Goal: Task Accomplishment & Management: Use online tool/utility

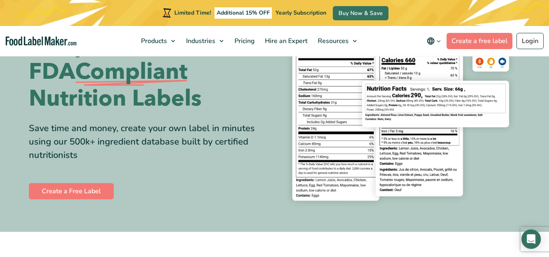
scroll to position [98, 0]
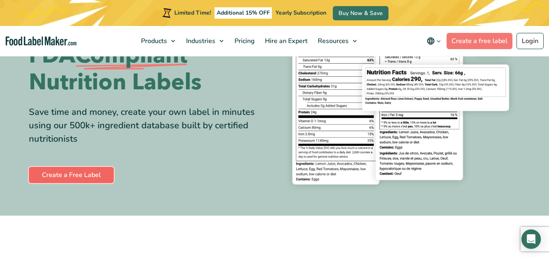
click at [87, 175] on link "Create a Free Label" at bounding box center [71, 175] width 85 height 16
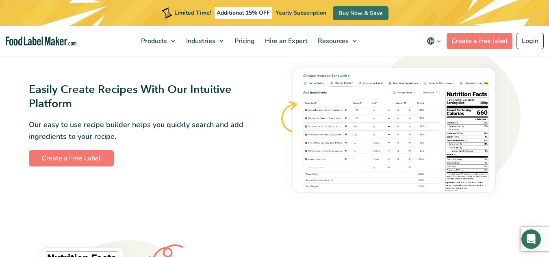
scroll to position [452, 0]
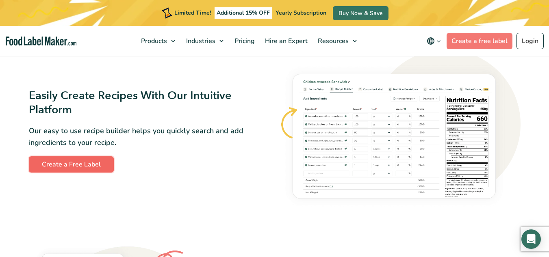
click at [64, 161] on link "Create a Free Label" at bounding box center [71, 165] width 85 height 16
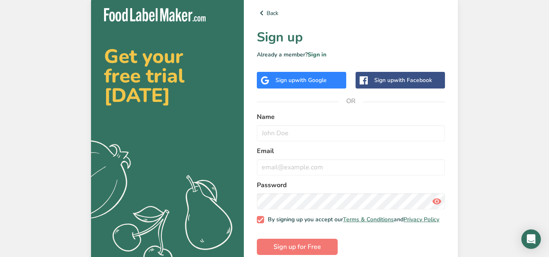
scroll to position [15, 0]
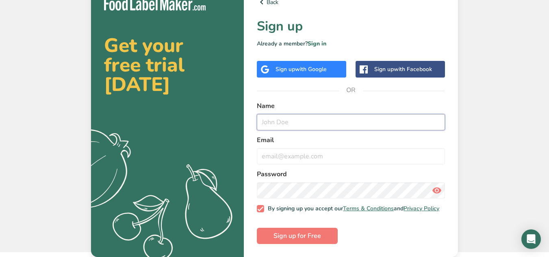
click at [283, 120] on input "text" at bounding box center [351, 122] width 188 height 16
type input "Stephanie Morgan"
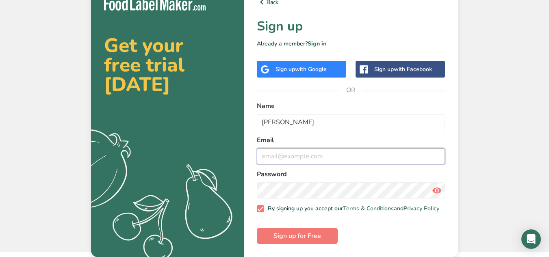
click at [279, 151] on input "email" at bounding box center [351, 156] width 188 height 16
type input "piggypiggy1970@gmail.com"
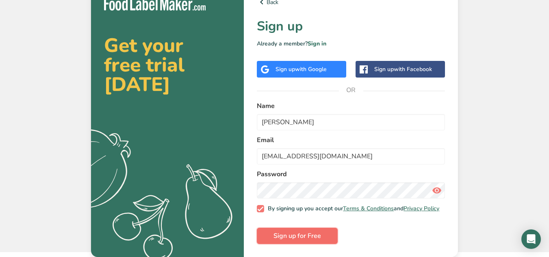
click at [283, 231] on button "Sign up for Free" at bounding box center [297, 236] width 81 height 16
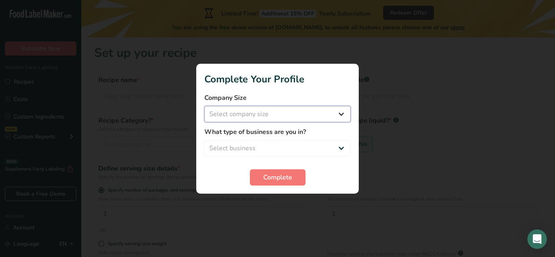
click at [343, 113] on select "Select company size Fewer than 10 Employees 10 to 50 Employees 51 to 500 Employ…" at bounding box center [277, 114] width 146 height 16
select select "1"
click at [204, 106] on select "Select company size Fewer than 10 Employees 10 to 50 Employees 51 to 500 Employ…" at bounding box center [277, 114] width 146 height 16
click at [269, 149] on select "Select business Packaged Food Manufacturer Restaurant & Cafe Bakery Meal Plans …" at bounding box center [277, 148] width 146 height 16
select select "1"
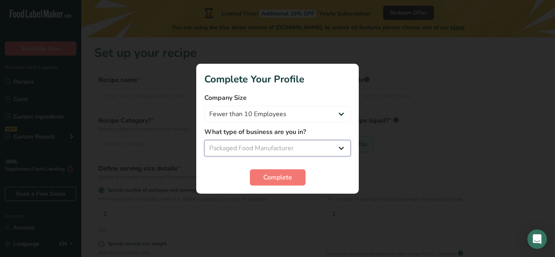
click at [204, 140] on select "Select business Packaged Food Manufacturer Restaurant & Cafe Bakery Meal Plans …" at bounding box center [277, 148] width 146 height 16
click at [272, 180] on span "Complete" at bounding box center [277, 178] width 29 height 10
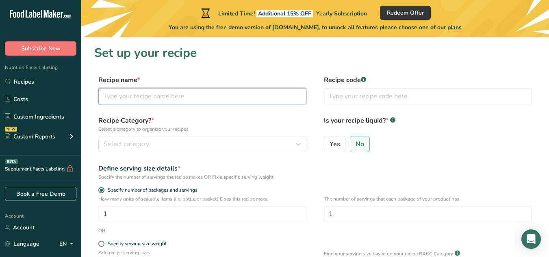
click at [162, 96] on input "text" at bounding box center [202, 96] width 208 height 16
type input "Potato & Cheese Pierogie"
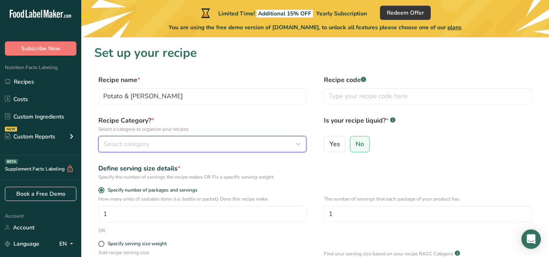
click at [134, 145] on span "Select category" at bounding box center [127, 144] width 46 height 10
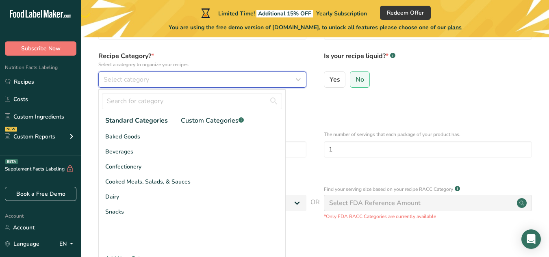
scroll to position [65, 0]
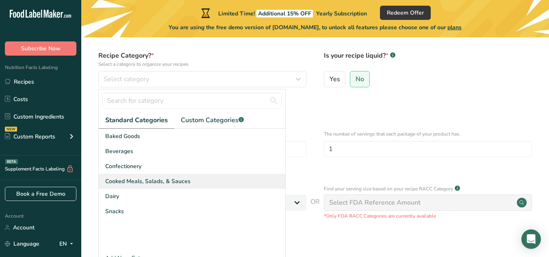
click at [134, 180] on span "Cooked Meals, Salads, & Sauces" at bounding box center [147, 181] width 85 height 9
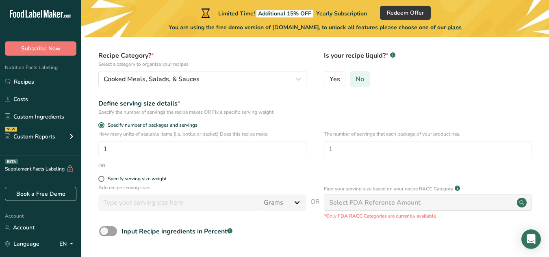
click at [359, 78] on span "No" at bounding box center [360, 79] width 9 height 8
click at [356, 78] on input "No" at bounding box center [352, 78] width 5 height 5
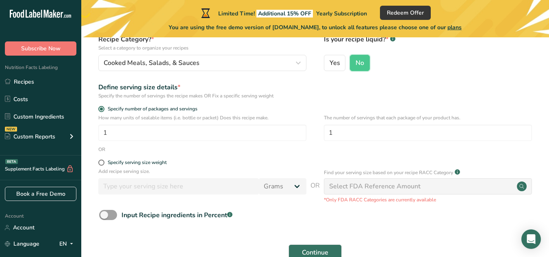
scroll to position [129, 0]
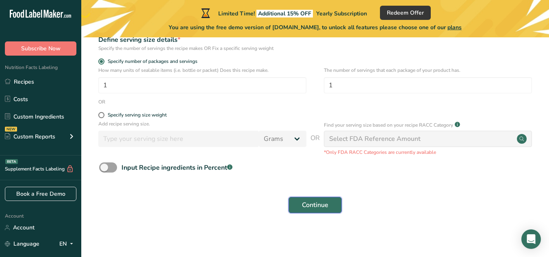
click at [324, 204] on span "Continue" at bounding box center [315, 205] width 26 height 10
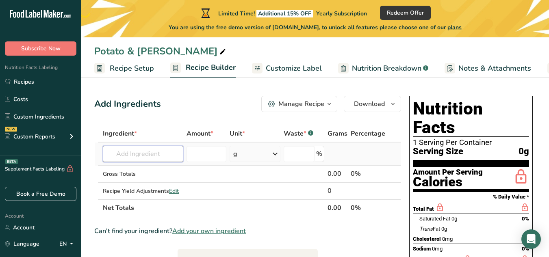
click at [132, 155] on input "text" at bounding box center [143, 154] width 80 height 16
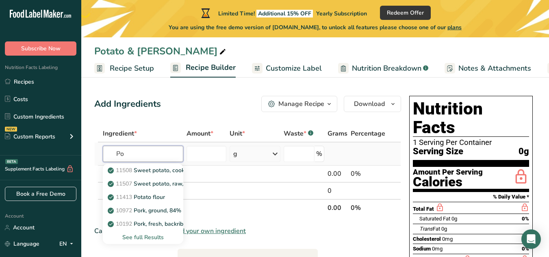
type input "P"
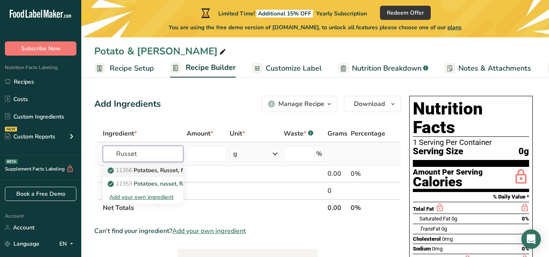
type input "Russet"
click at [154, 168] on p "11356 Potatoes, Russet, flesh and skin, baked" at bounding box center [172, 170] width 126 height 9
type input "Potatoes, Russet, flesh and skin, baked"
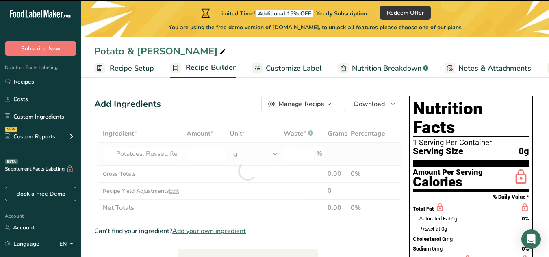
type input "0"
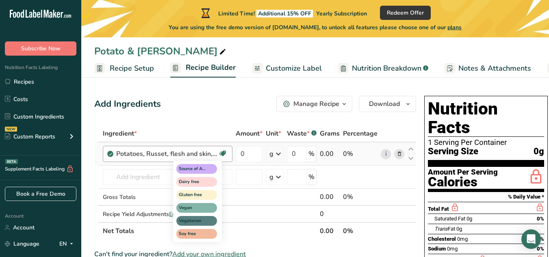
click at [222, 152] on icon at bounding box center [223, 154] width 8 height 13
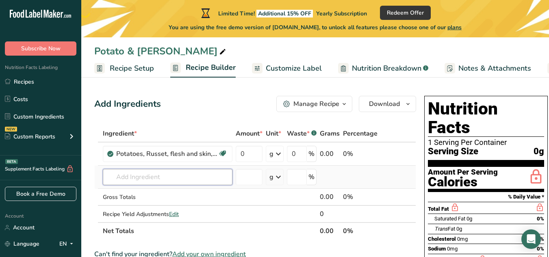
click at [160, 178] on input "text" at bounding box center [168, 177] width 130 height 16
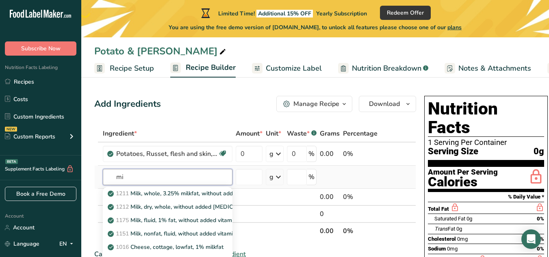
type input "m"
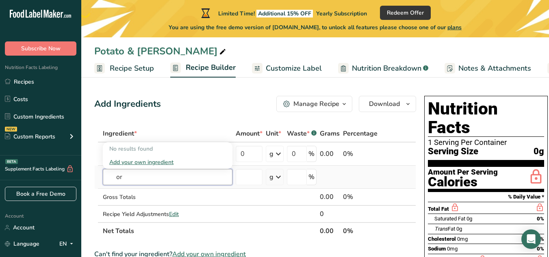
type input "o"
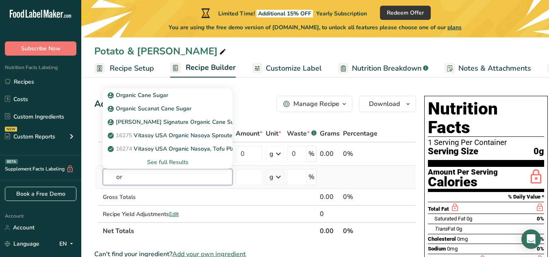
type input "o"
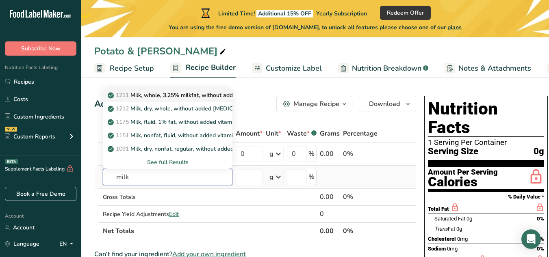
type input "milk"
click at [162, 94] on p "1211 Milk, whole, 3.25% milkfat, without added vitamin A and vitamin D" at bounding box center [217, 95] width 217 height 9
type input "Milk, whole, 3.25% milkfat, without added vitamin A and vitamin D"
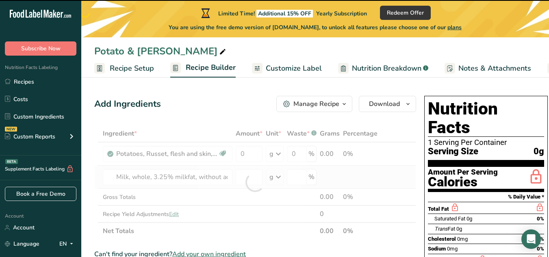
type input "0"
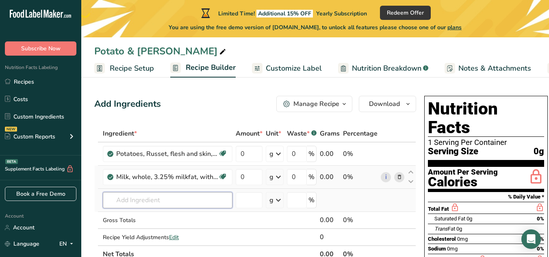
click at [128, 200] on input "text" at bounding box center [168, 200] width 130 height 16
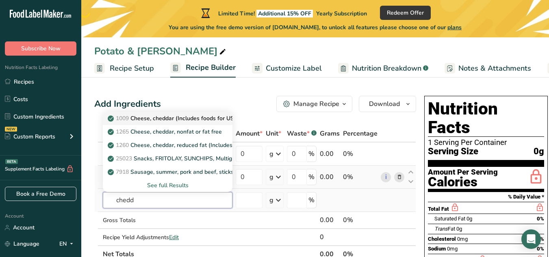
type input "chedd"
click at [145, 120] on p "1009 Cheese, cheddar (Includes foods for USDA's Food Distribution Program)" at bounding box center [214, 118] width 210 height 9
type input "Cheese, cheddar (Includes foods for USDA's Food Distribution Program)"
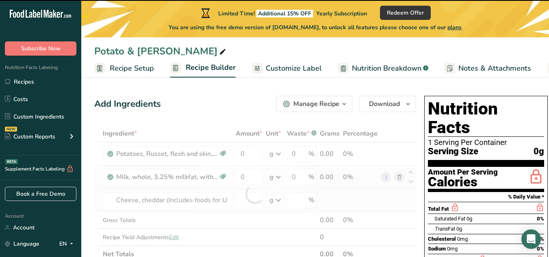
type input "0"
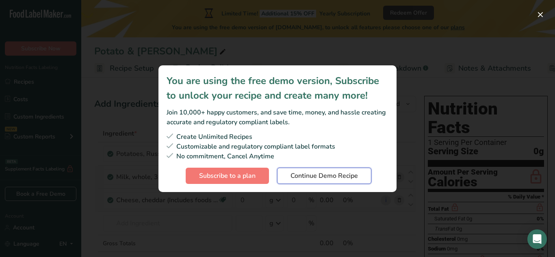
click at [298, 178] on span "Continue Demo Recipe" at bounding box center [324, 176] width 67 height 10
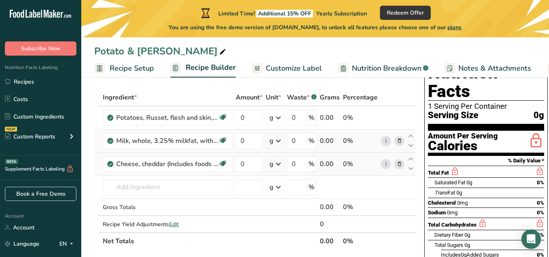
scroll to position [16, 0]
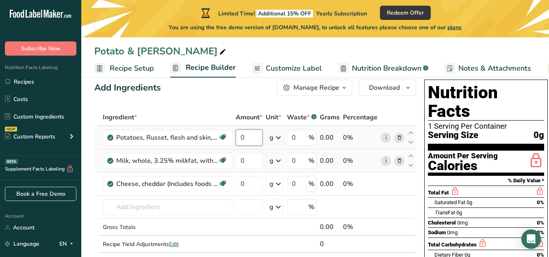
click at [255, 140] on input "0" at bounding box center [249, 138] width 27 height 16
type input "5"
click at [255, 140] on input "5" at bounding box center [249, 138] width 27 height 16
type input "0"
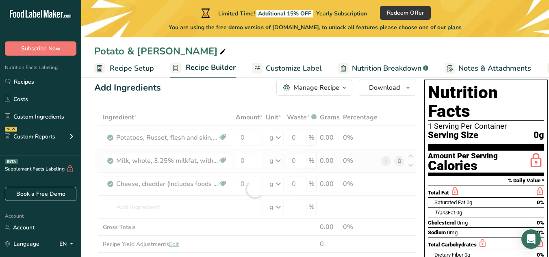
click at [279, 65] on span "Customize Label" at bounding box center [294, 68] width 56 height 11
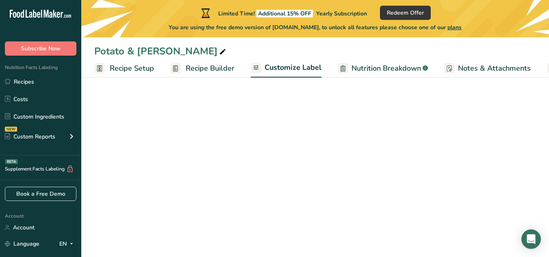
scroll to position [0, 76]
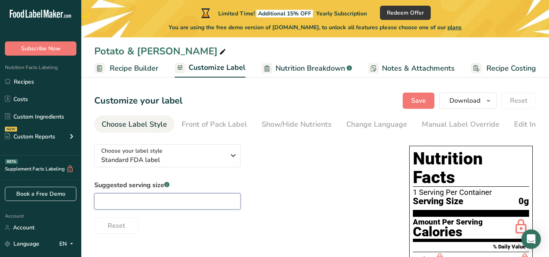
click at [195, 204] on input "text" at bounding box center [167, 202] width 146 height 16
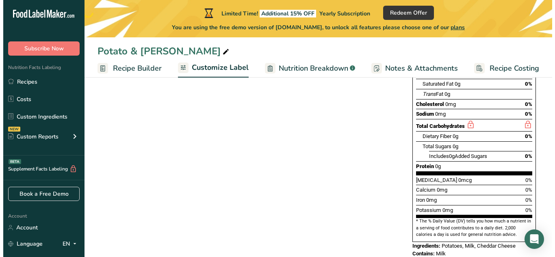
scroll to position [189, 0]
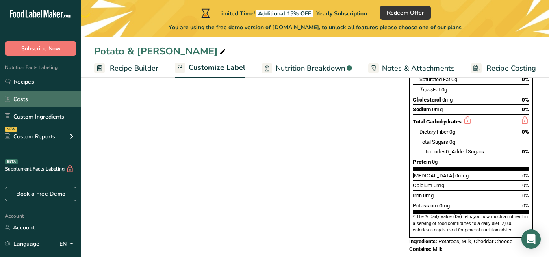
type input "4"
click at [27, 100] on link "Costs" at bounding box center [40, 98] width 81 height 15
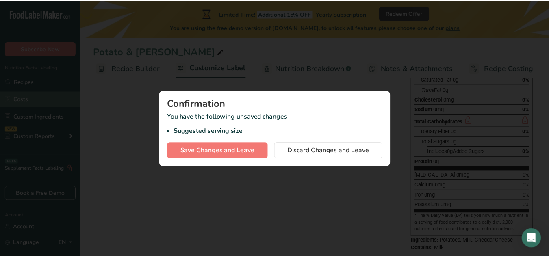
scroll to position [0, 70]
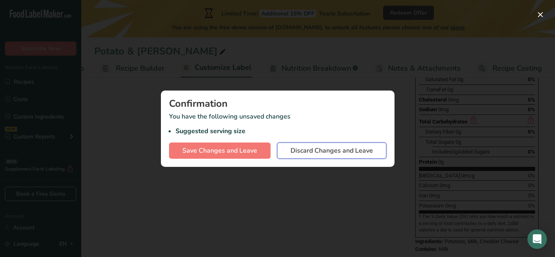
click at [306, 156] on button "Discard Changes and Leave" at bounding box center [331, 151] width 109 height 16
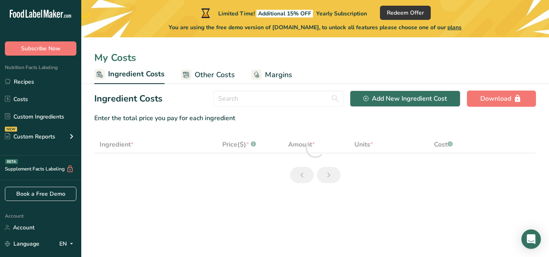
select select "1"
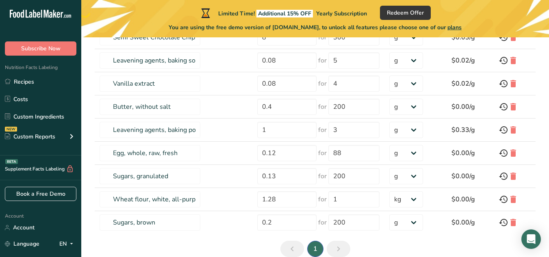
scroll to position [137, 0]
